Goal: Information Seeking & Learning: Learn about a topic

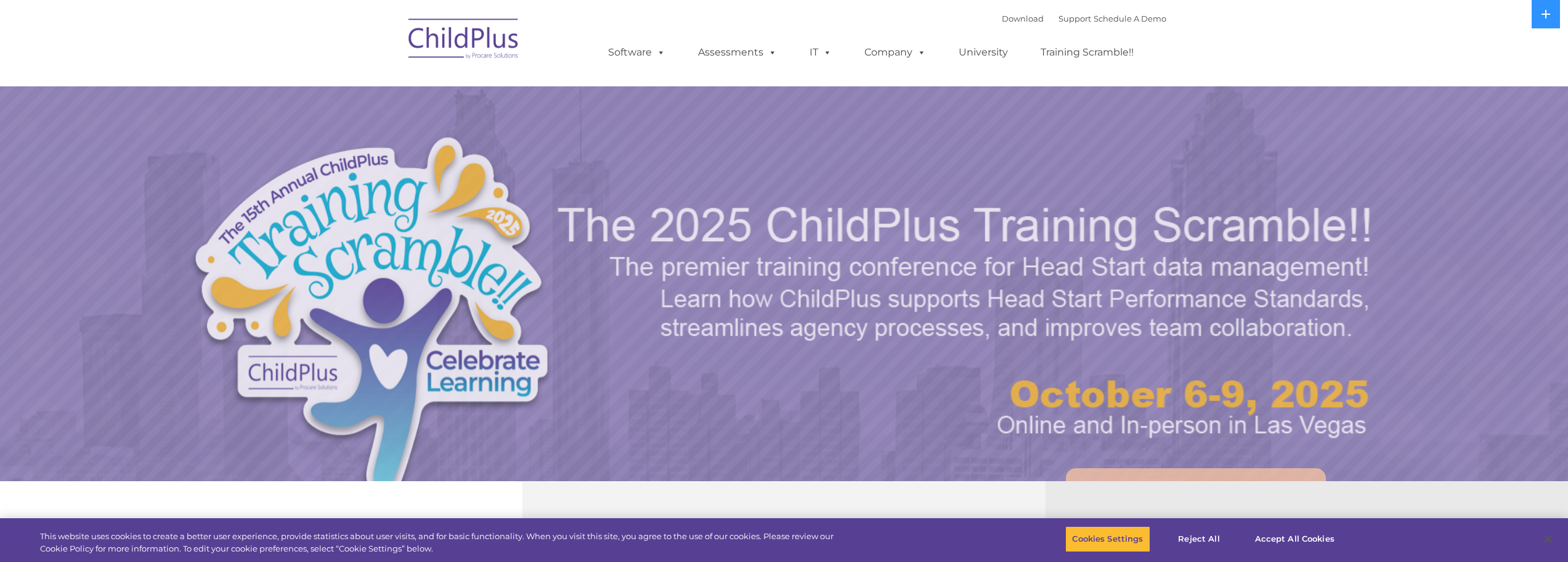
select select "MEDIUM"
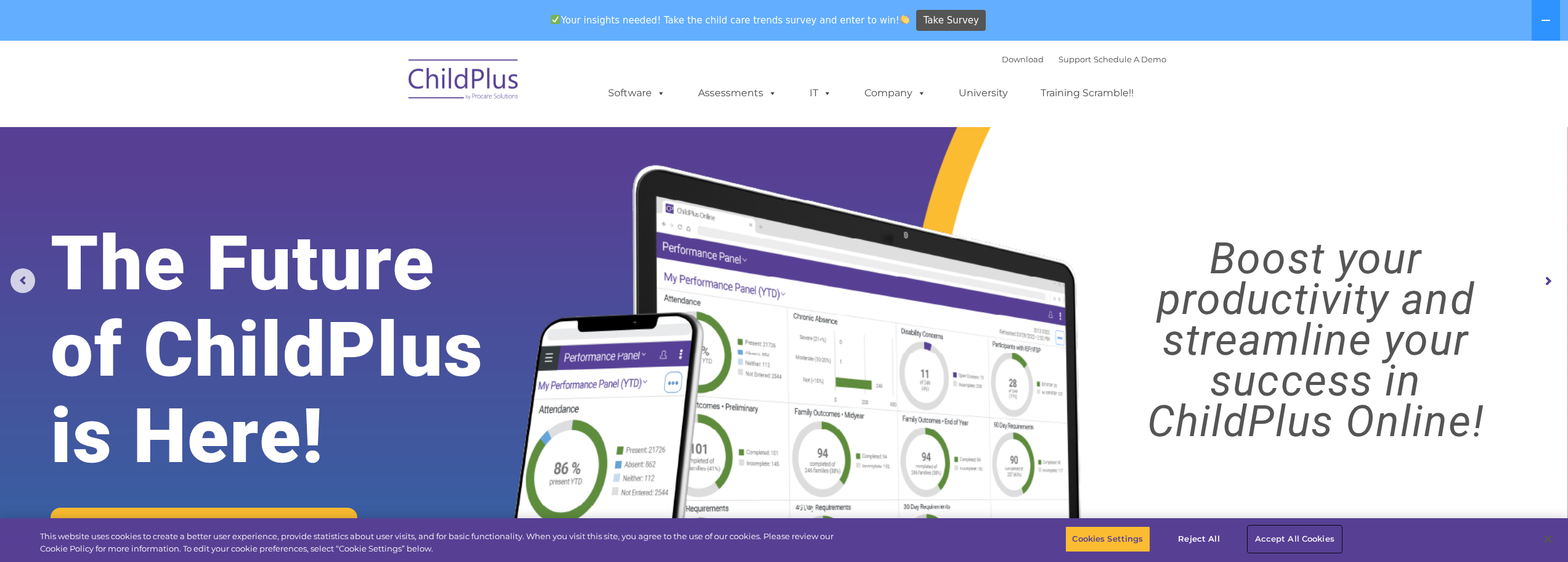
click at [1264, 542] on button "Accept All Cookies" at bounding box center [1295, 539] width 93 height 26
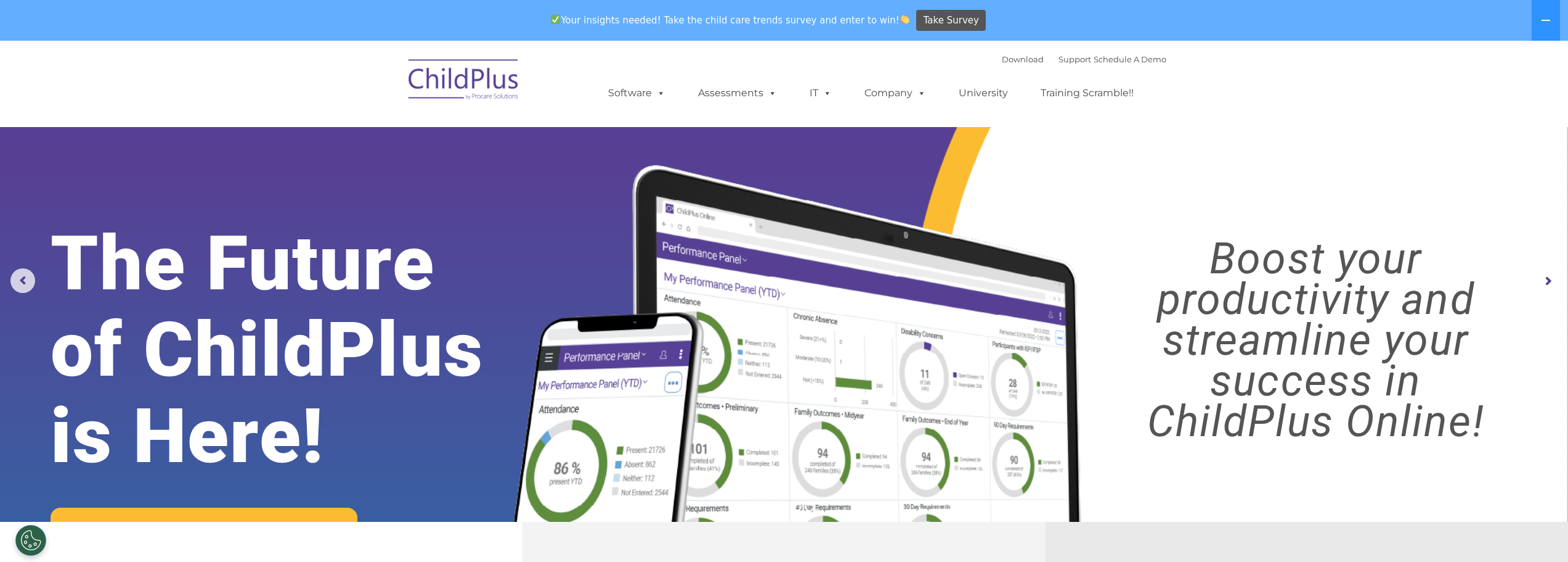
click at [498, 79] on img at bounding box center [464, 81] width 123 height 62
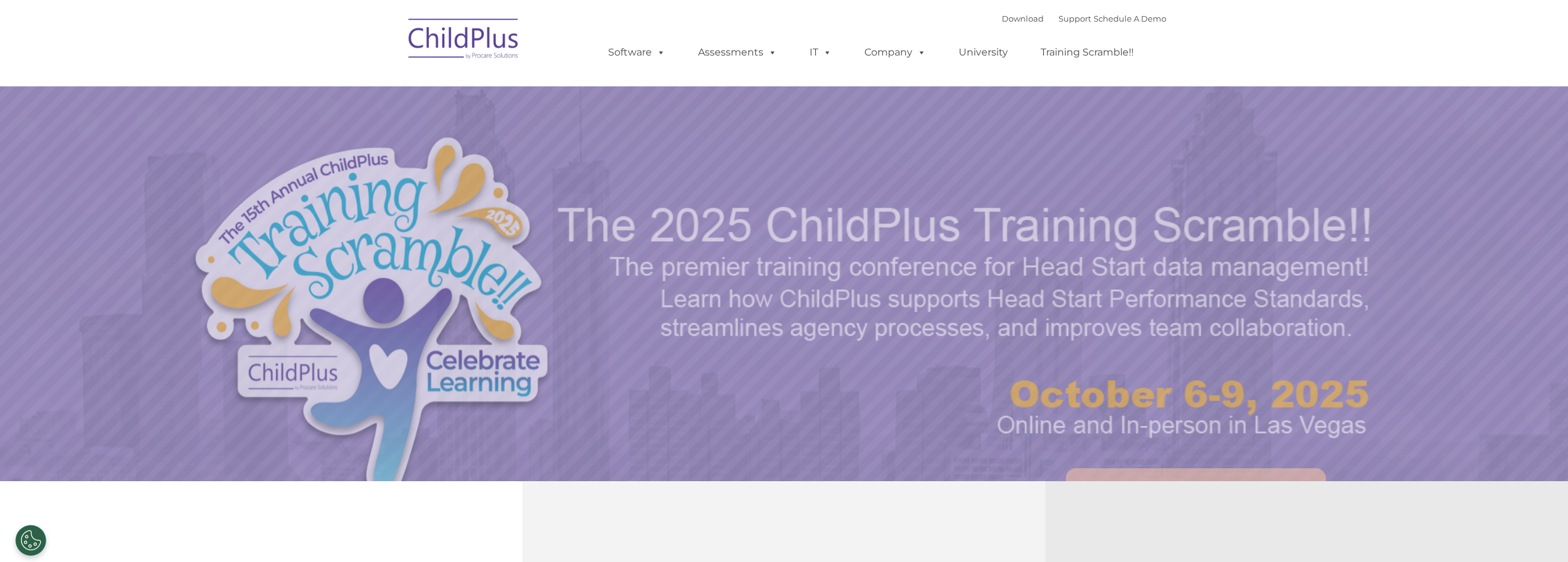
select select "MEDIUM"
